Goal: Task Accomplishment & Management: Manage account settings

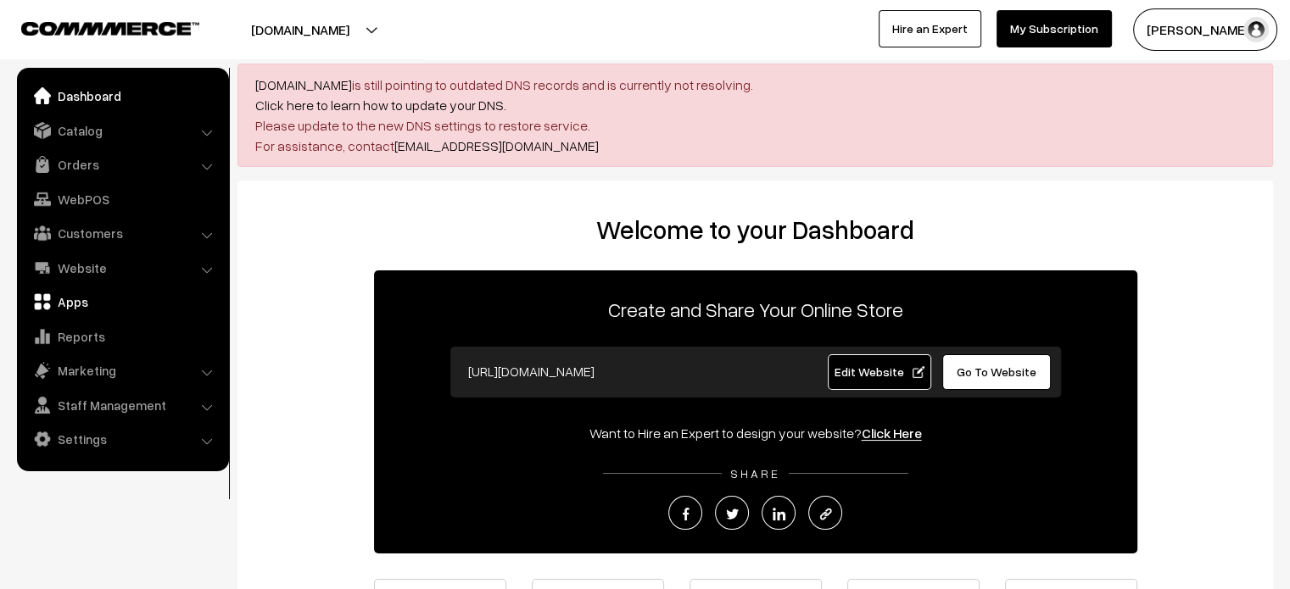
click at [83, 295] on link "Apps" at bounding box center [122, 302] width 202 height 31
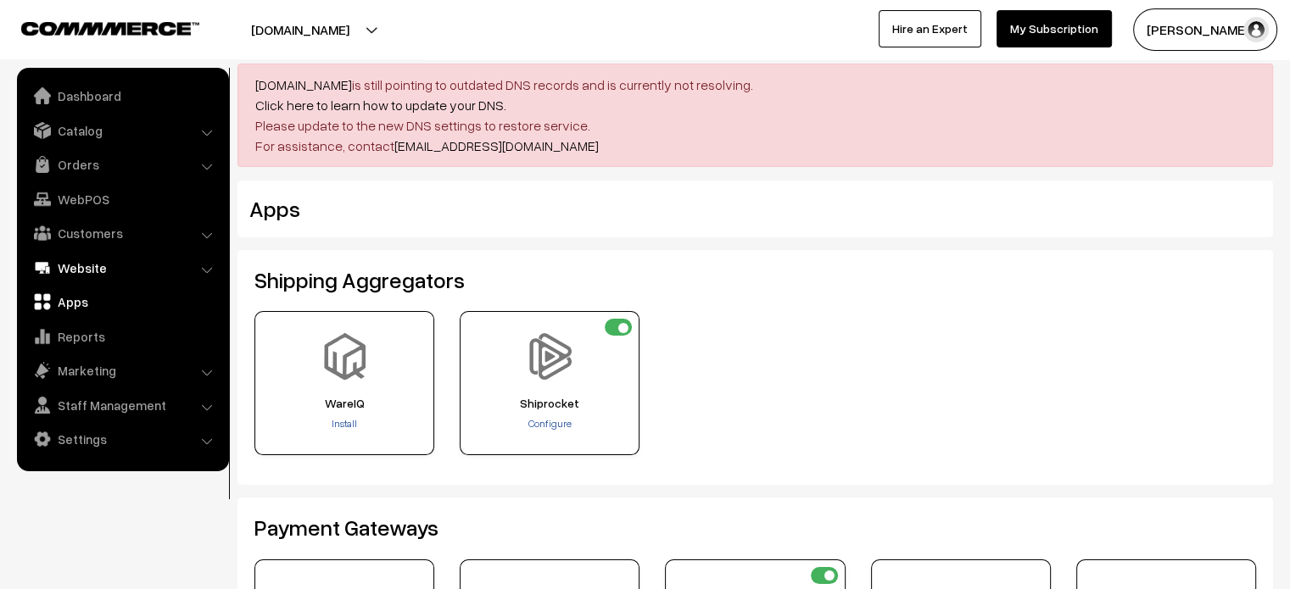
click at [98, 272] on link "Website" at bounding box center [122, 268] width 202 height 31
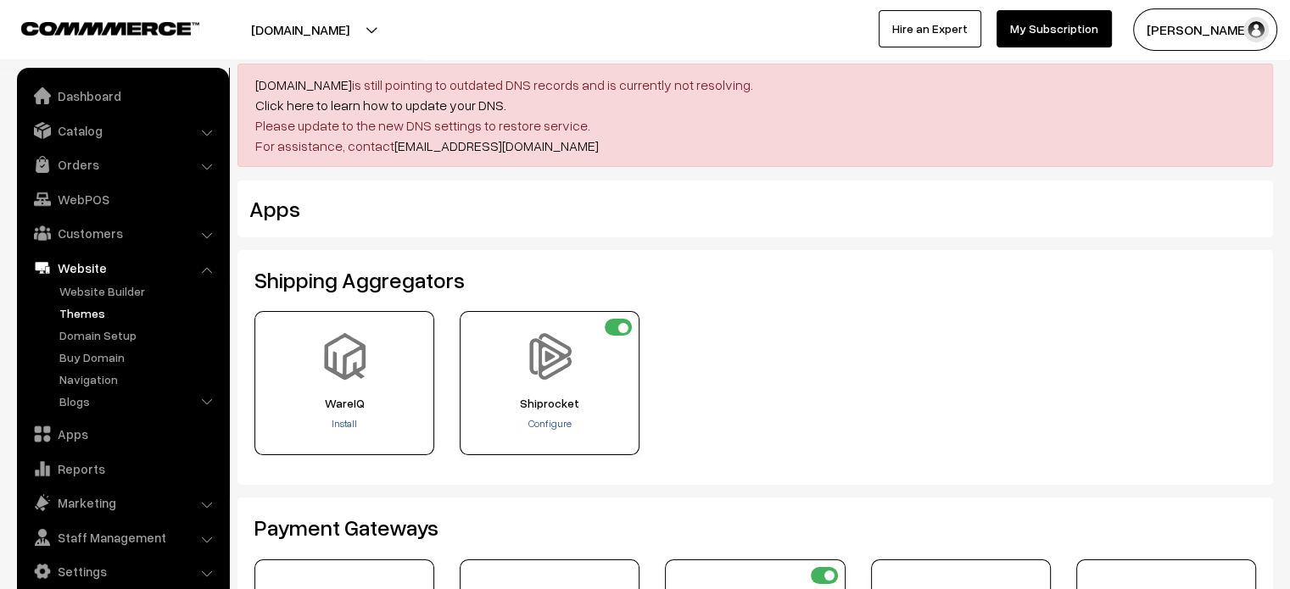
click at [91, 310] on link "Themes" at bounding box center [139, 313] width 168 height 18
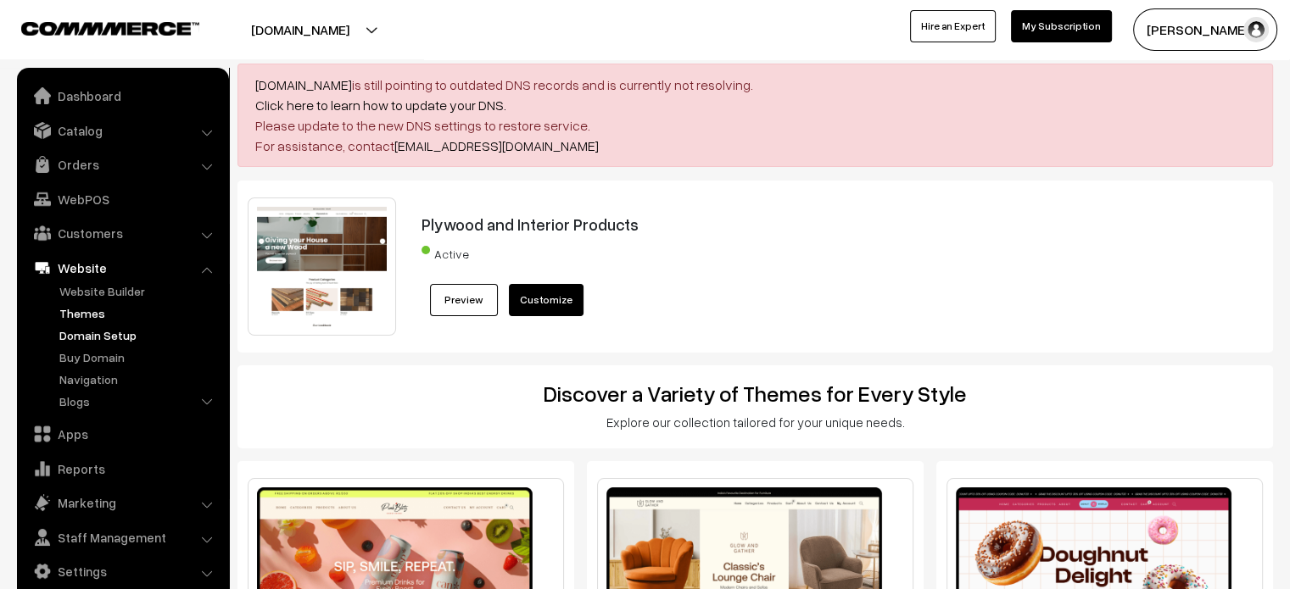
click at [81, 332] on link "Domain Setup" at bounding box center [139, 335] width 168 height 18
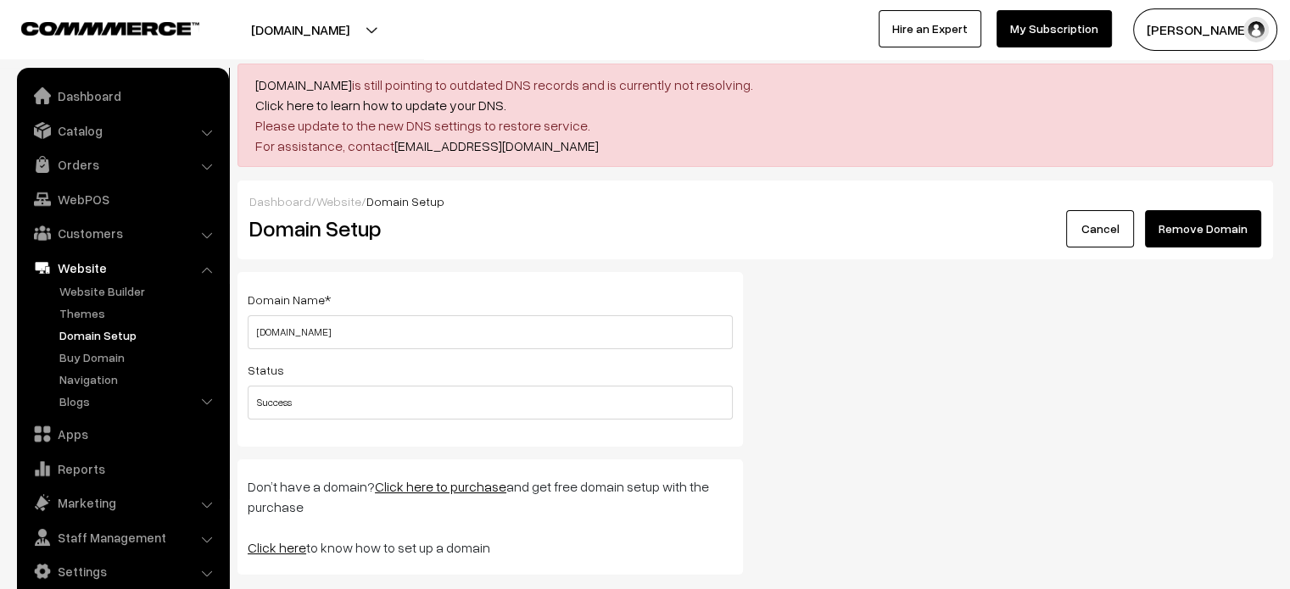
click at [1207, 230] on button "Remove Domain" at bounding box center [1203, 228] width 116 height 37
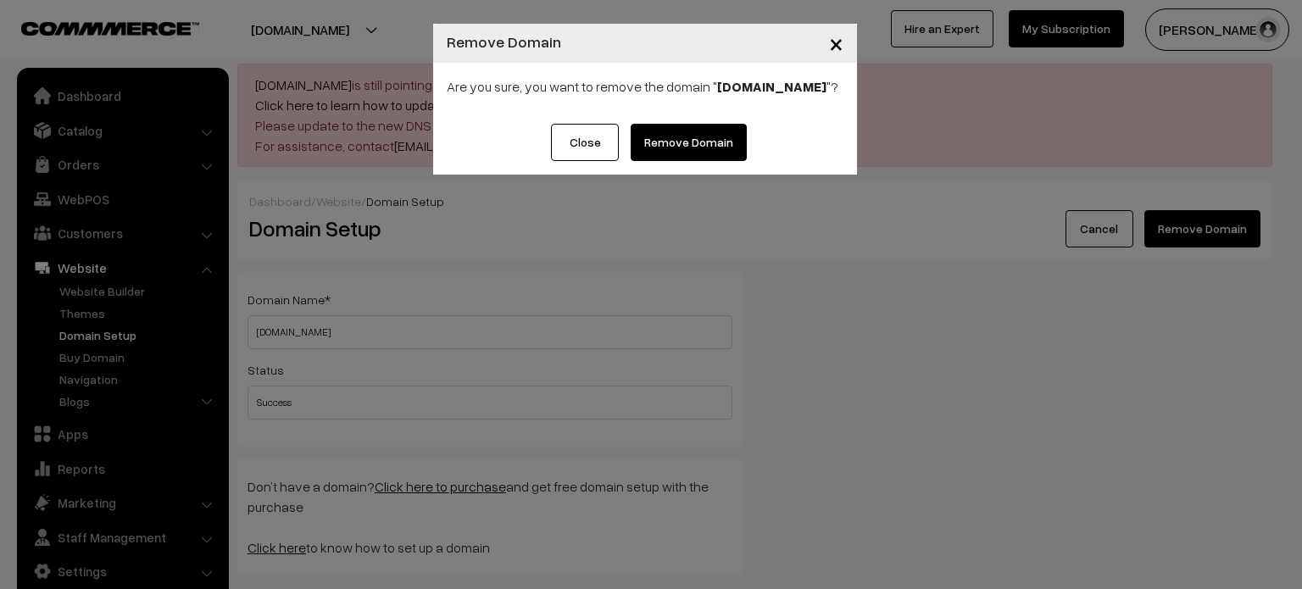
click at [712, 155] on link "Remove Domain" at bounding box center [689, 142] width 116 height 37
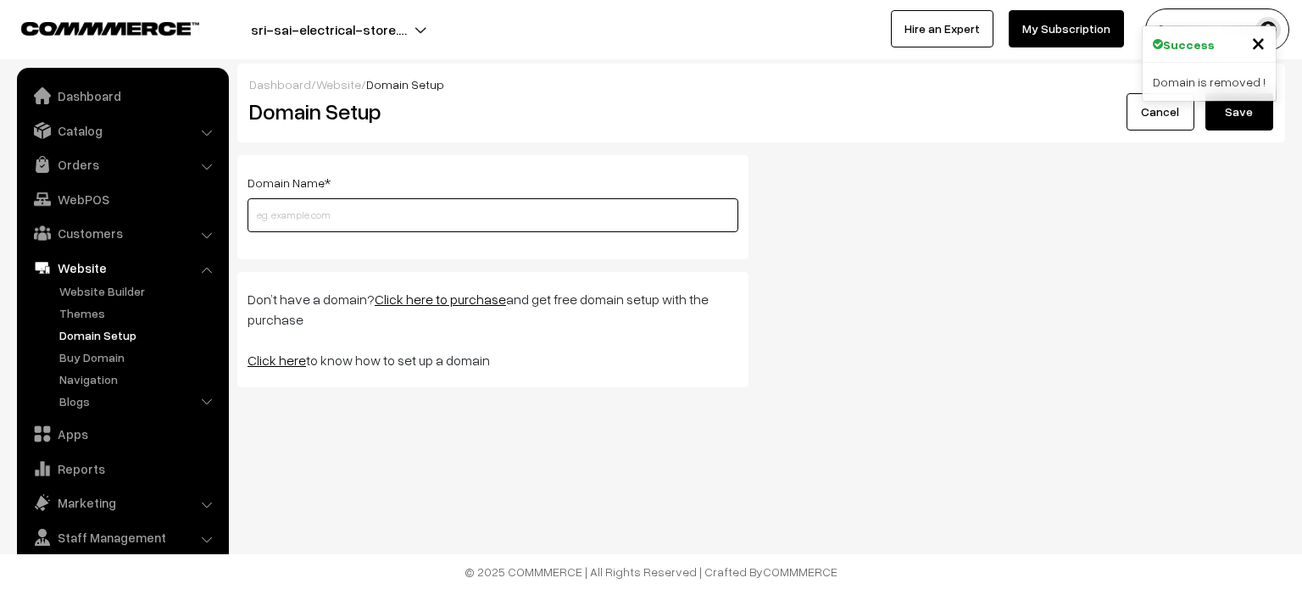
paste input "[DOMAIN_NAME]"
click at [321, 215] on input "text" at bounding box center [493, 215] width 491 height 34
type input "[DOMAIN_NAME]"
click at [1231, 130] on button "Save" at bounding box center [1240, 111] width 68 height 37
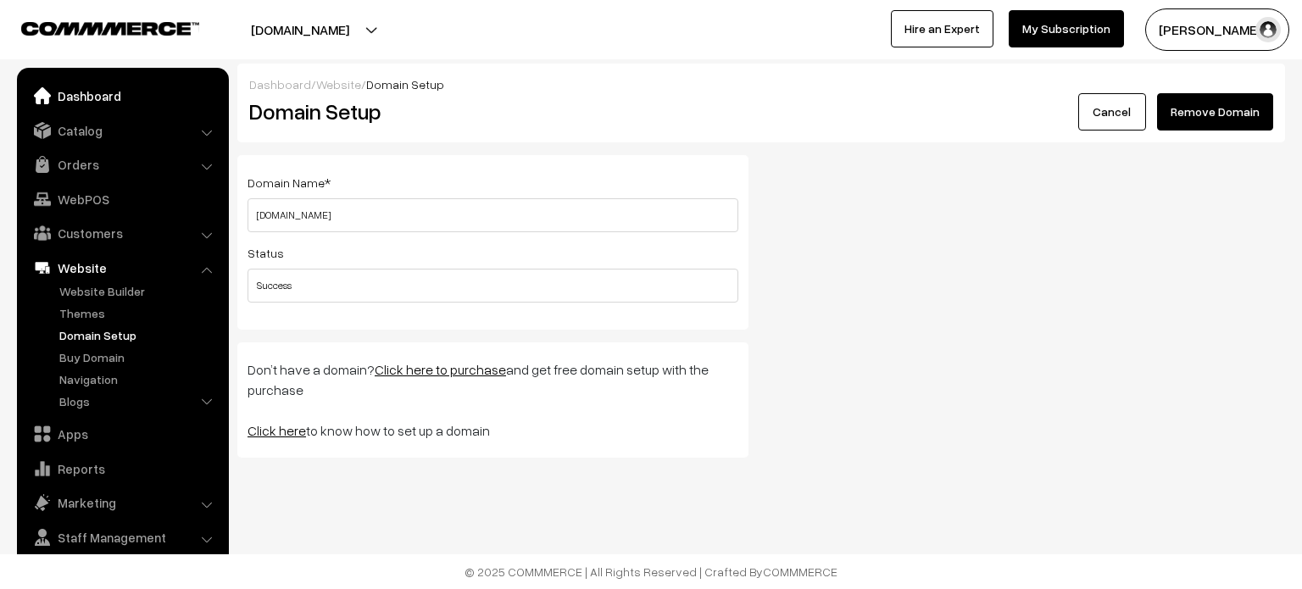
click at [81, 104] on link "Dashboard" at bounding box center [122, 96] width 202 height 31
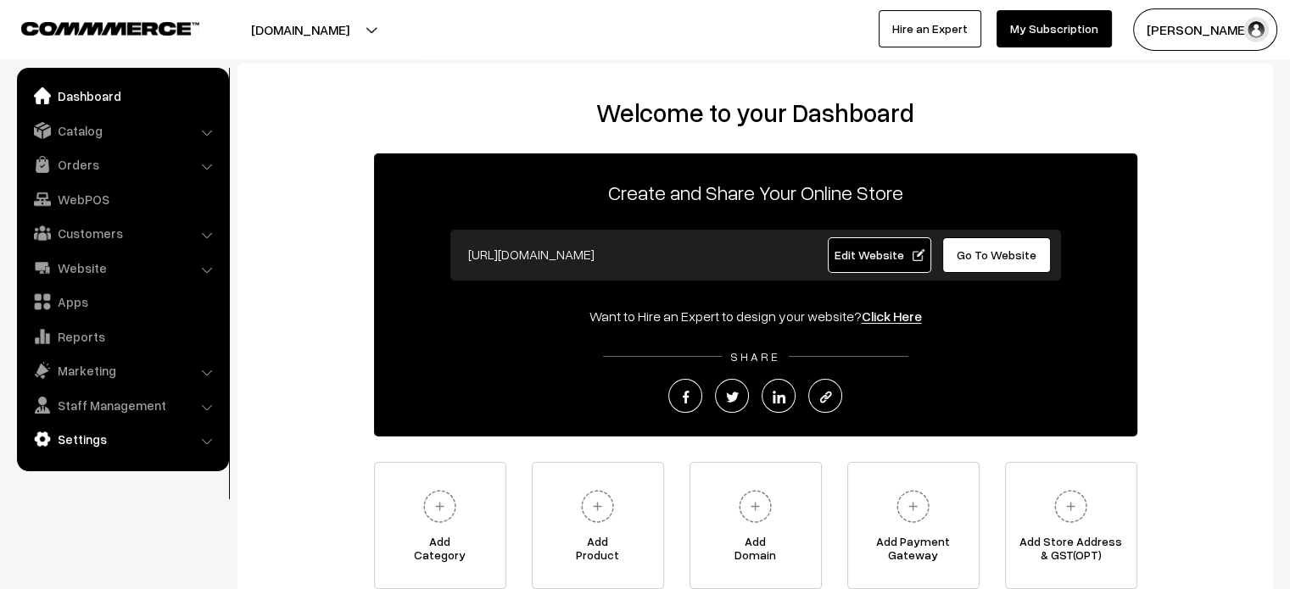
click at [123, 446] on link "Settings" at bounding box center [122, 439] width 202 height 31
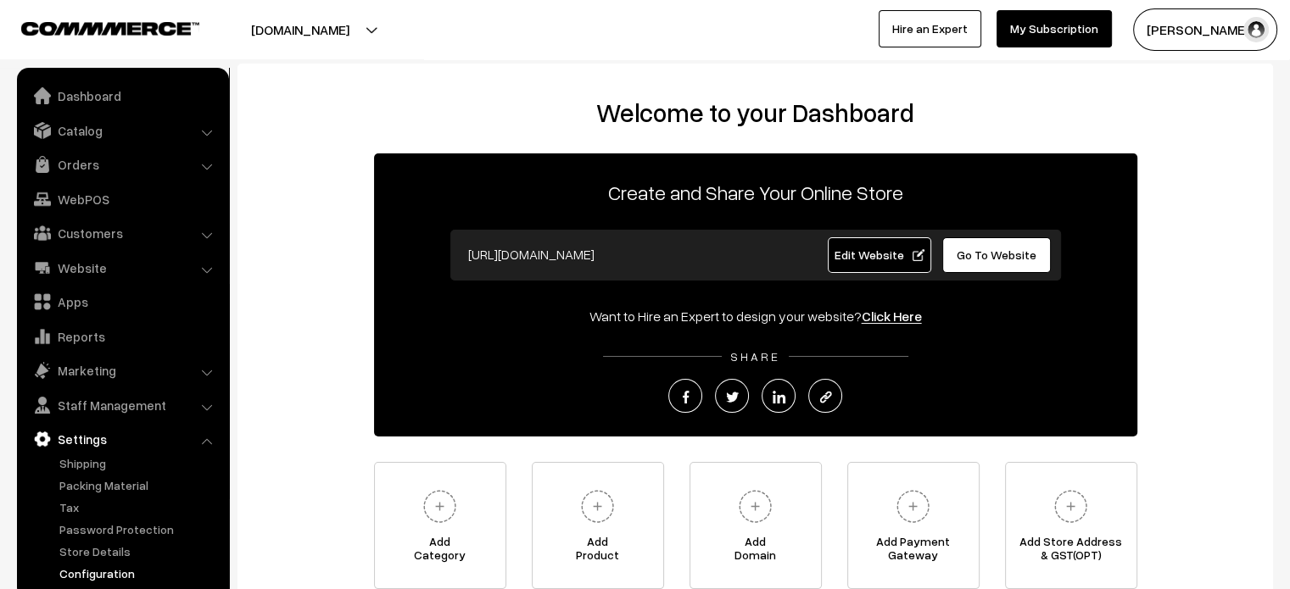
click at [127, 576] on link "Configuration" at bounding box center [139, 574] width 168 height 18
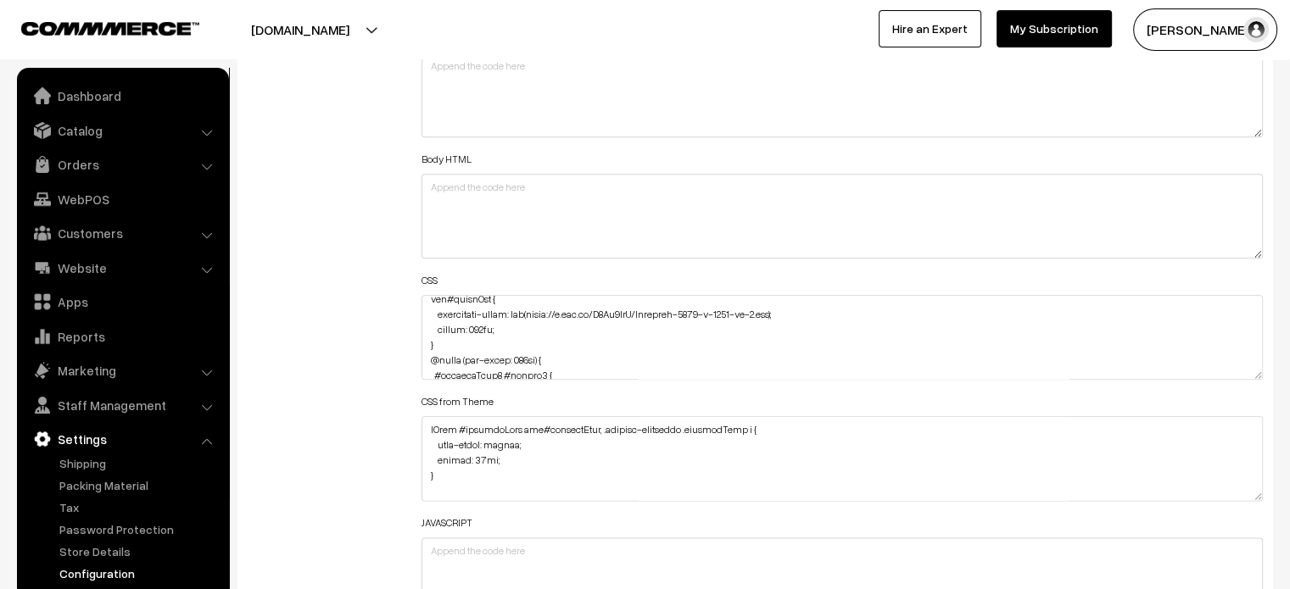
scroll to position [125, 0]
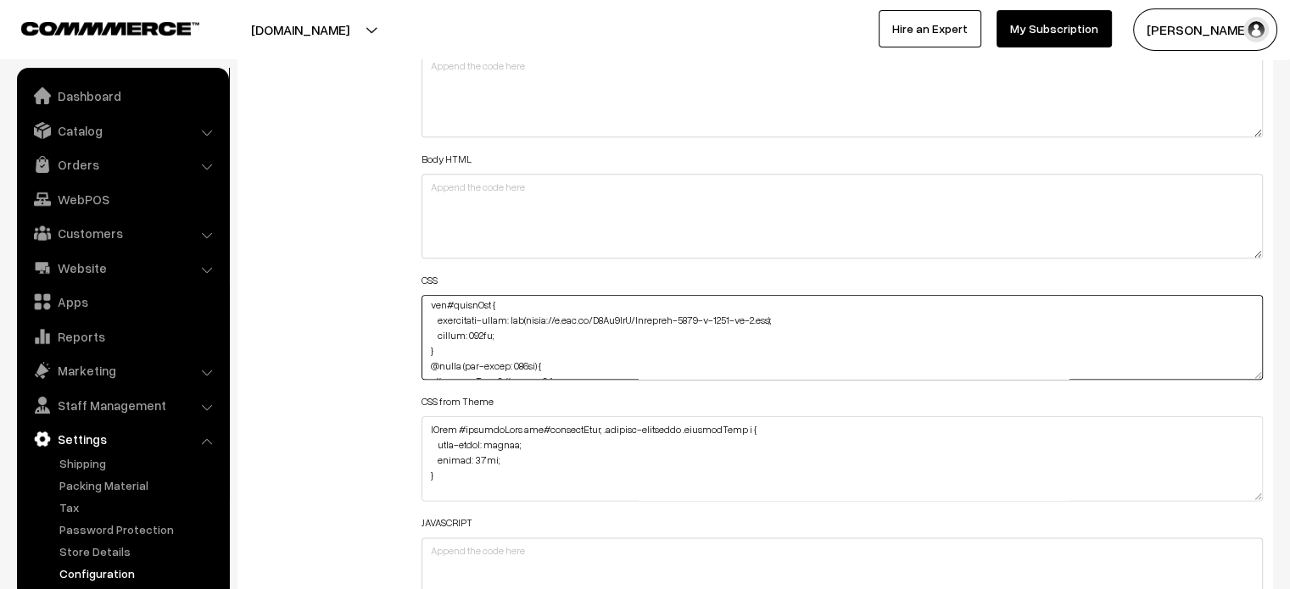
click at [470, 332] on textarea at bounding box center [842, 337] width 842 height 85
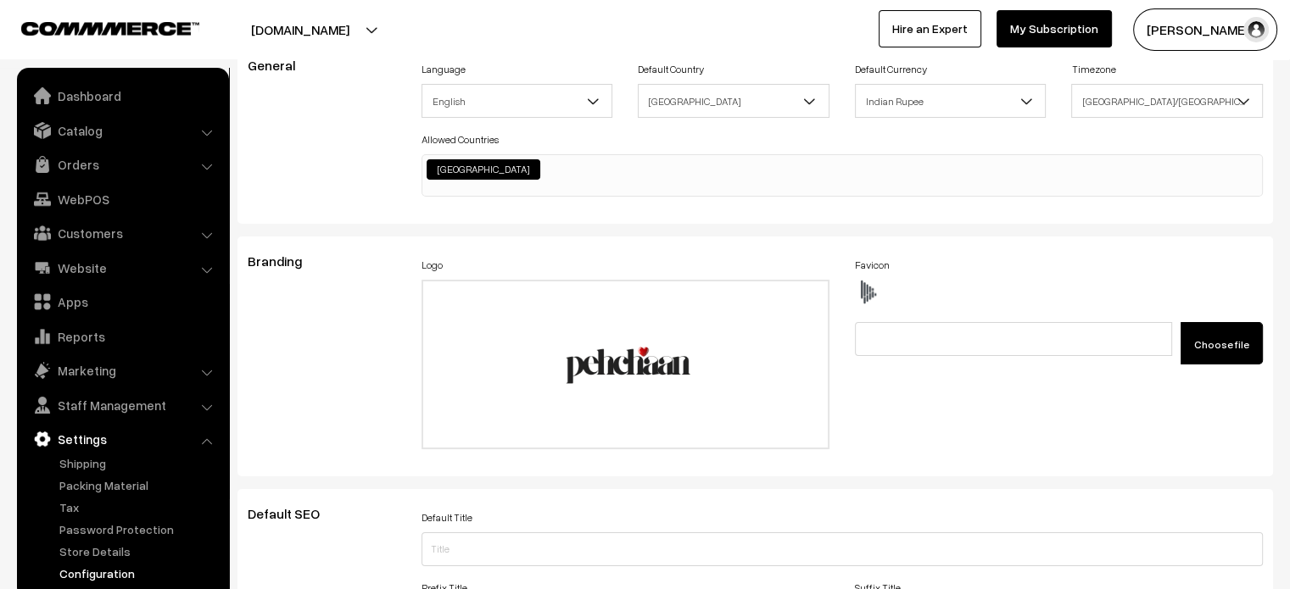
scroll to position [0, 0]
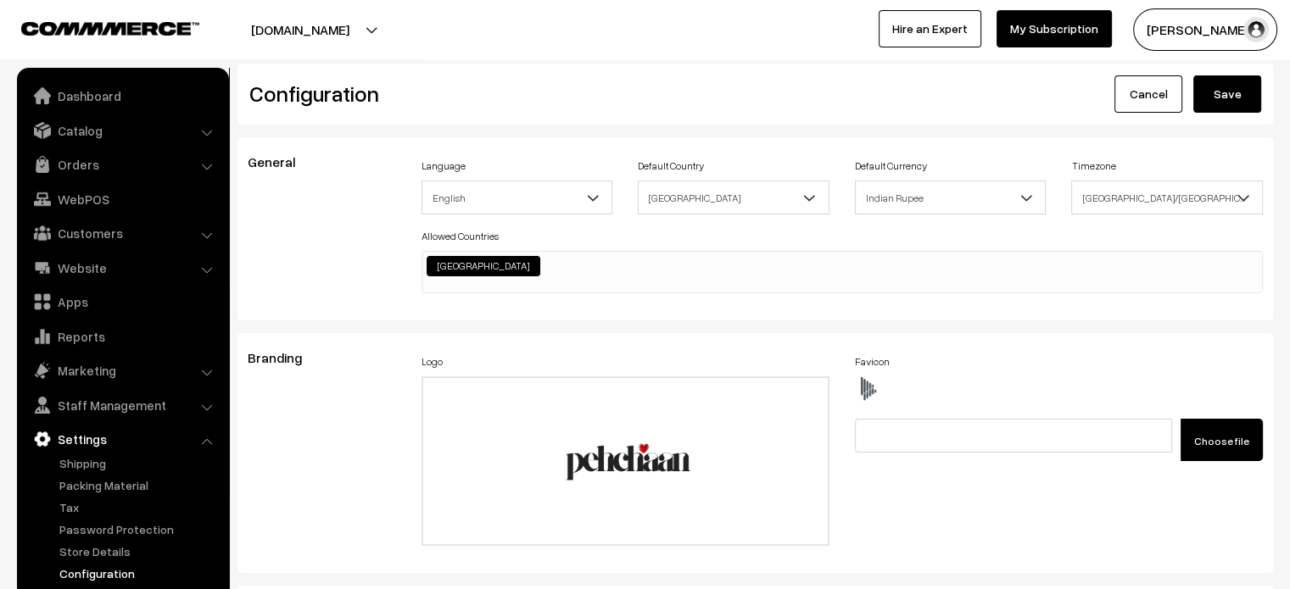
type textarea ".testimonial-wrap .slick-slide img { display: none; } .testimonials .oc-contain…"
click at [1218, 99] on button "Save" at bounding box center [1227, 93] width 68 height 37
click at [115, 107] on link "Dashboard" at bounding box center [122, 96] width 202 height 31
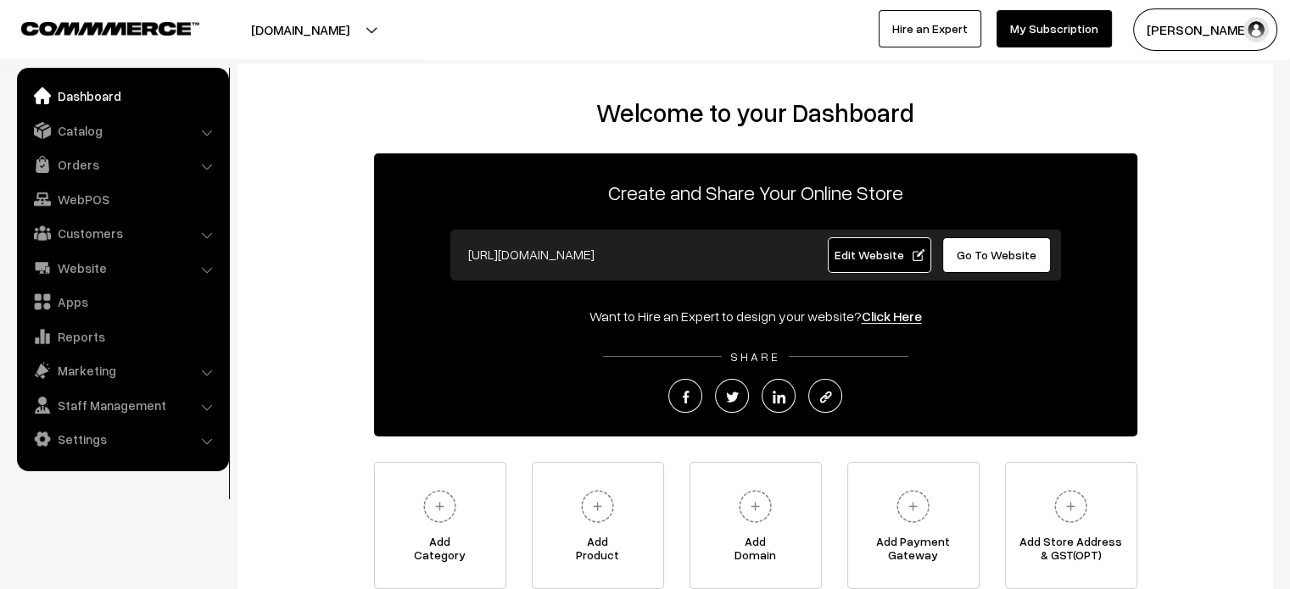
click at [870, 264] on link "Edit Website" at bounding box center [879, 255] width 103 height 36
click at [81, 440] on link "Settings" at bounding box center [122, 439] width 202 height 31
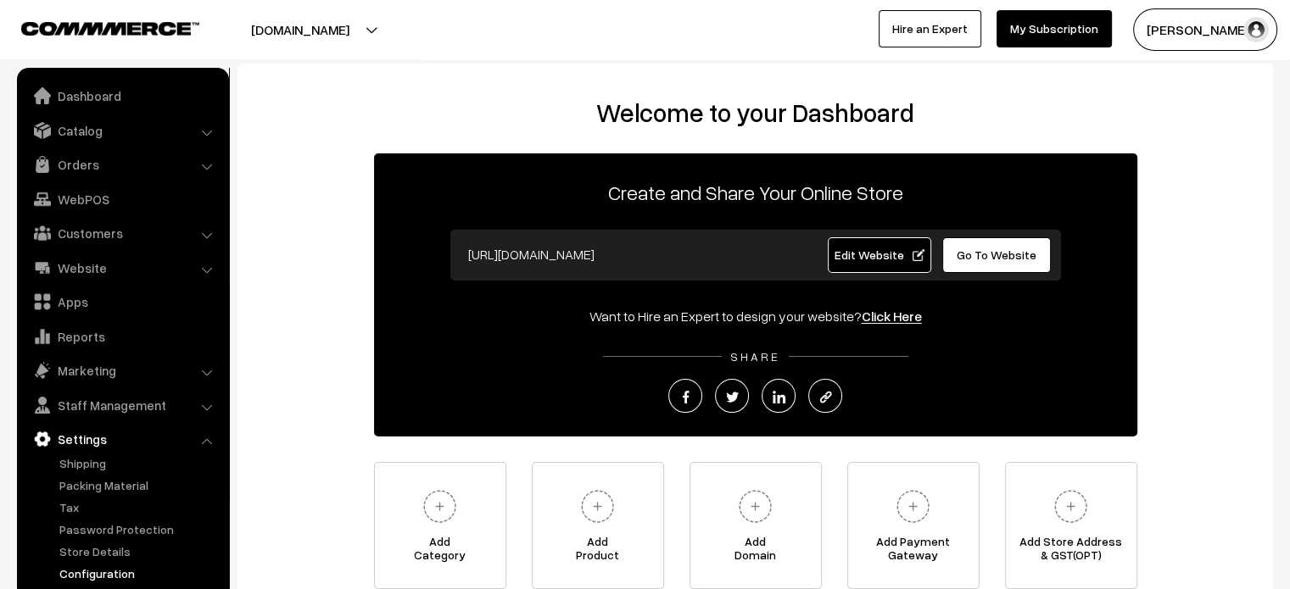
click at [118, 566] on link "Configuration" at bounding box center [139, 574] width 168 height 18
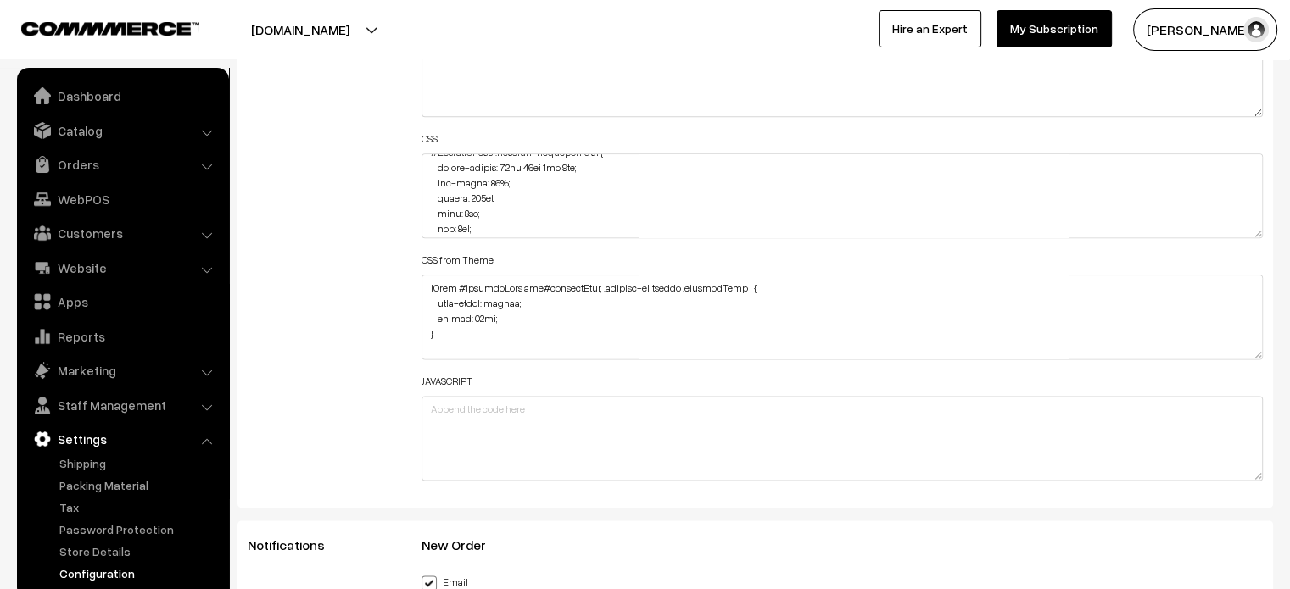
scroll to position [1577, 0]
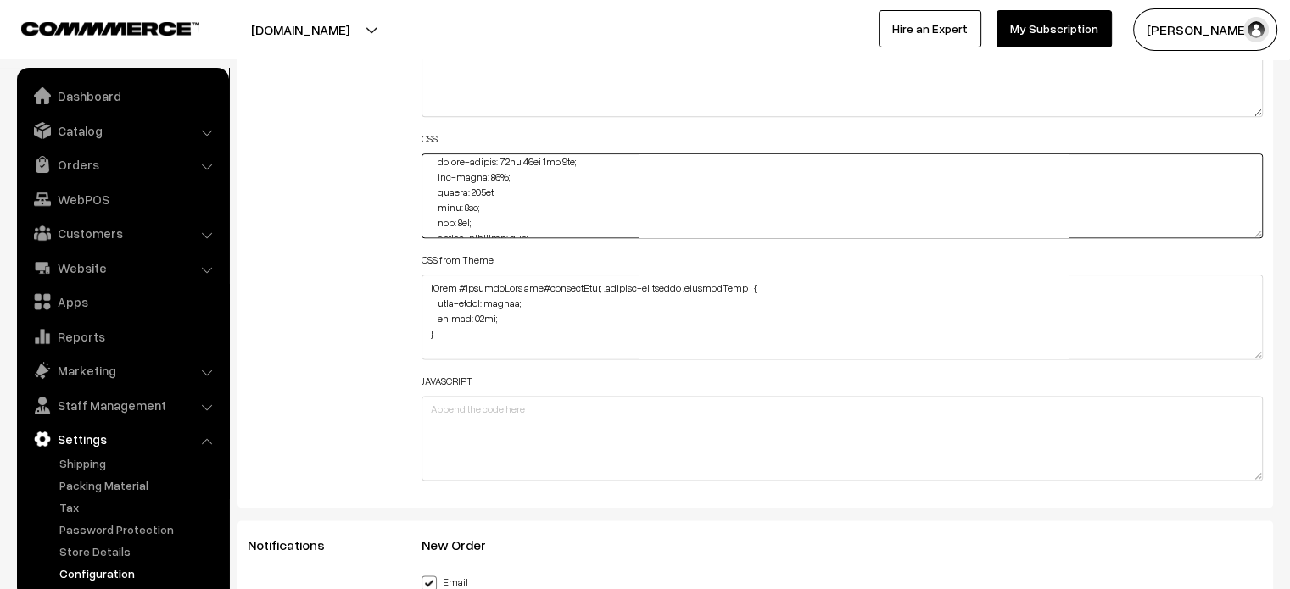
click at [485, 196] on textarea at bounding box center [842, 195] width 842 height 85
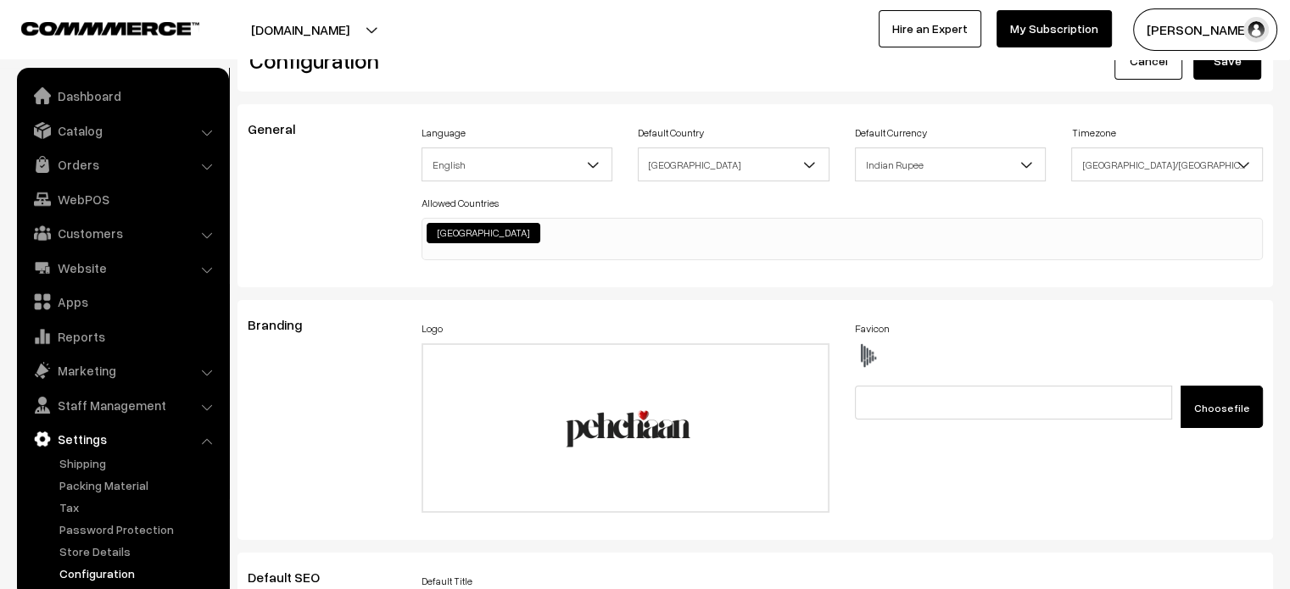
scroll to position [0, 0]
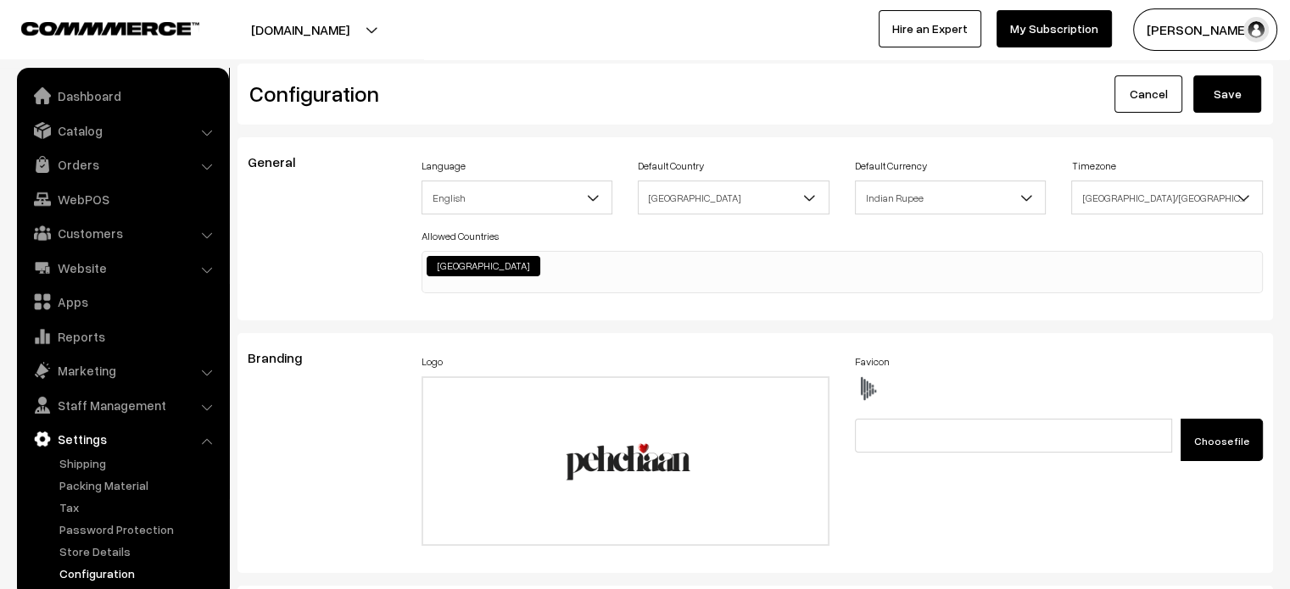
type textarea ".testimonial-wrap .slick-slide img { display: none; } .testimonials .oc-contain…"
click at [1228, 93] on button "Save" at bounding box center [1227, 93] width 68 height 37
